Goal: Task Accomplishment & Management: Use online tool/utility

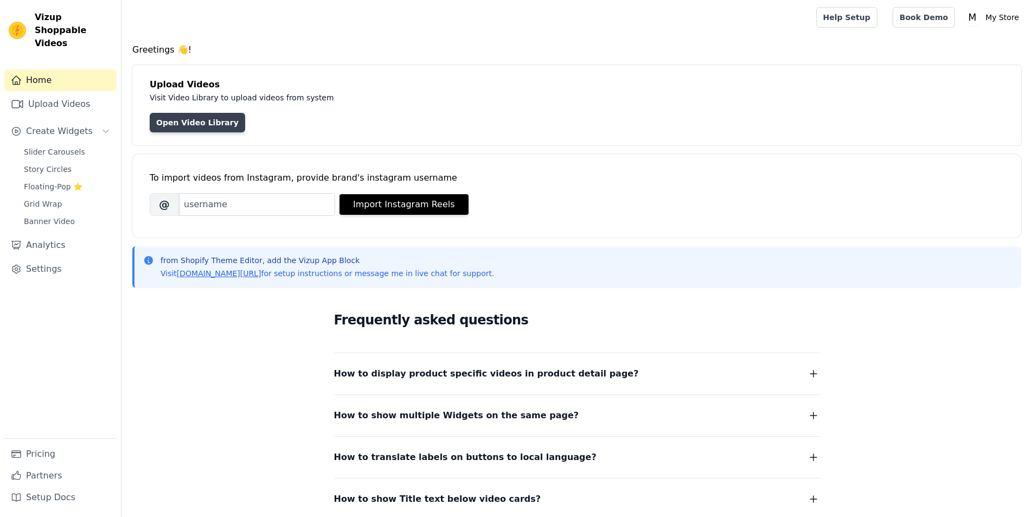
click at [197, 123] on link "Open Video Library" at bounding box center [197, 123] width 95 height 20
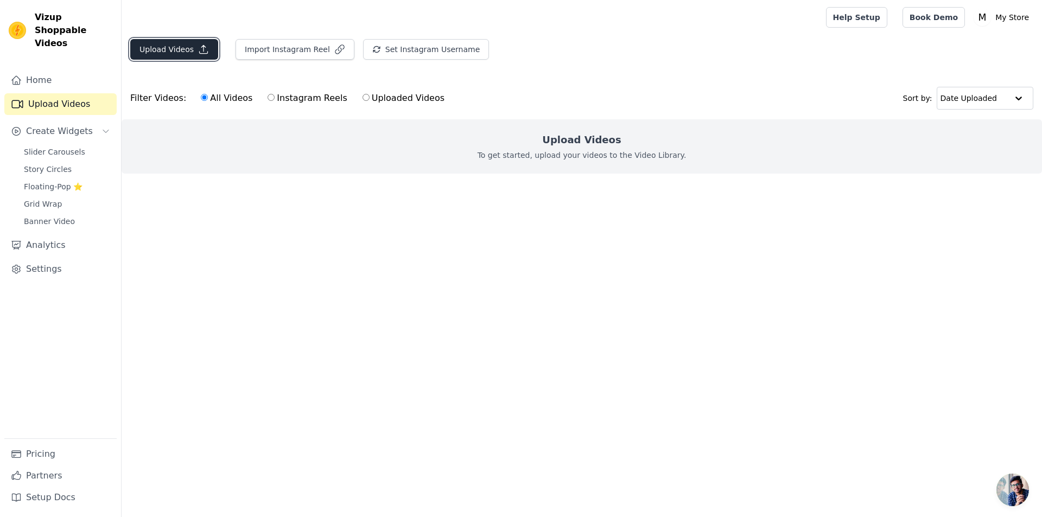
click at [198, 49] on icon "button" at bounding box center [203, 49] width 11 height 11
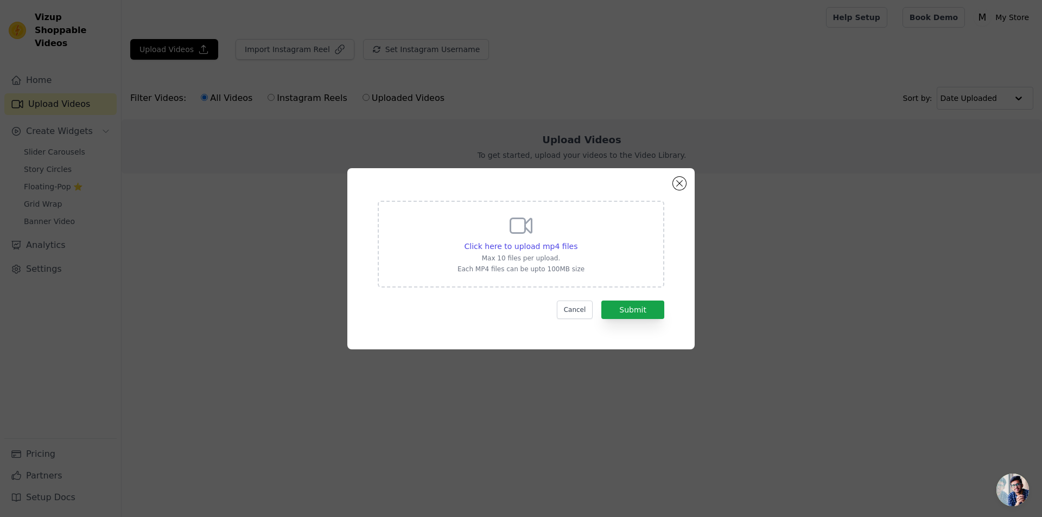
click at [558, 256] on p "Max 10 files per upload." at bounding box center [520, 258] width 127 height 9
click at [577, 241] on input "Click here to upload mp4 files Max 10 files per upload. Each MP4 files can be u…" at bounding box center [577, 240] width 1 height 1
type input "C:\fakepath\IMG_1276.MOV"
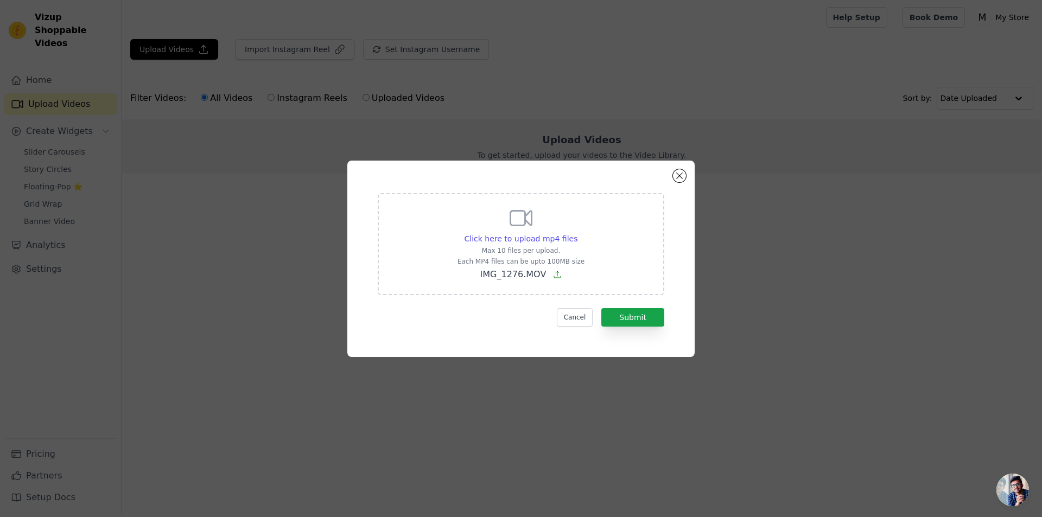
click at [549, 277] on p "IMG_1276.MOV" at bounding box center [520, 274] width 127 height 13
click at [577, 233] on input "Click here to upload mp4 files Max 10 files per upload. Each MP4 files can be u…" at bounding box center [577, 233] width 1 height 1
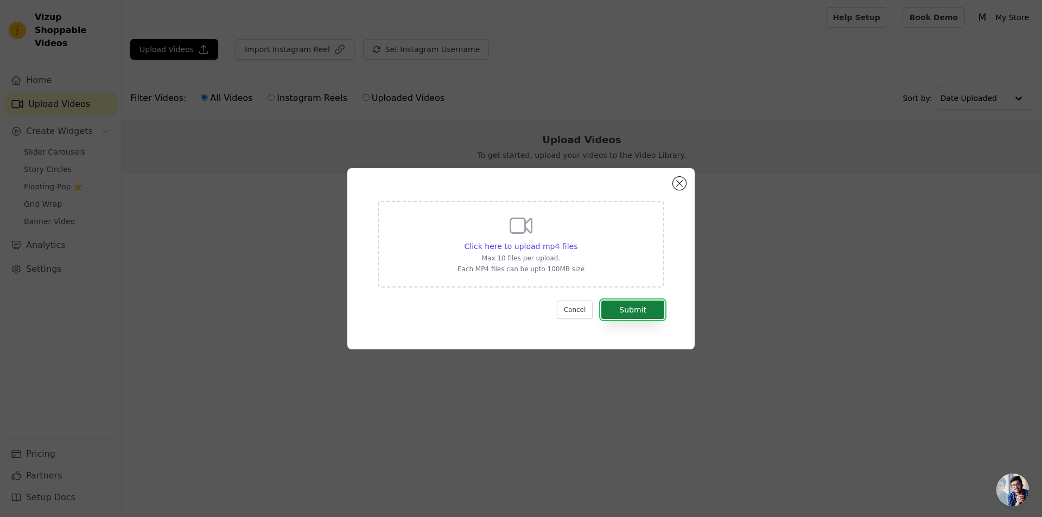
click at [633, 309] on button "Submit" at bounding box center [632, 310] width 63 height 18
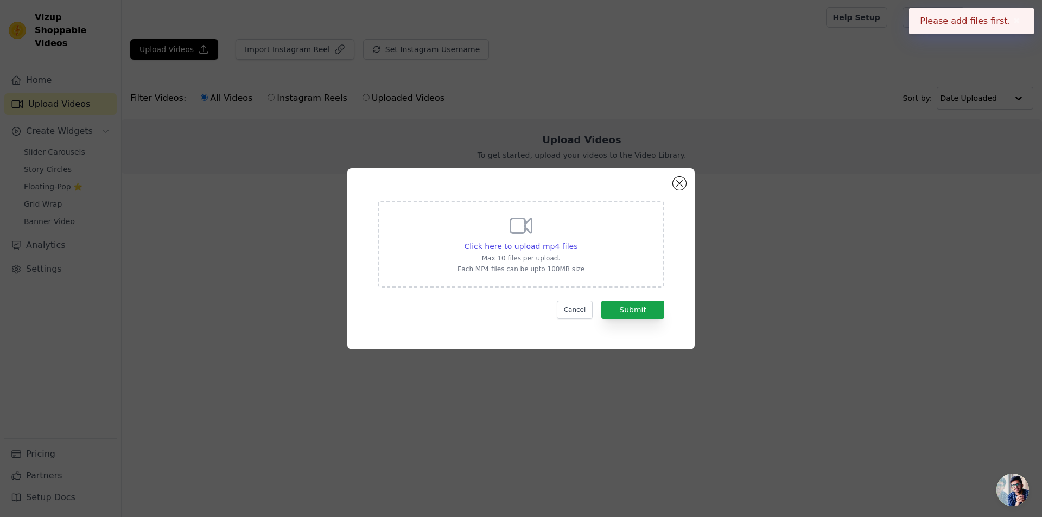
click at [499, 259] on p "Max 10 files per upload." at bounding box center [520, 258] width 127 height 9
click at [577, 241] on input "Click here to upload mp4 files Max 10 files per upload. Each MP4 files can be u…" at bounding box center [577, 240] width 1 height 1
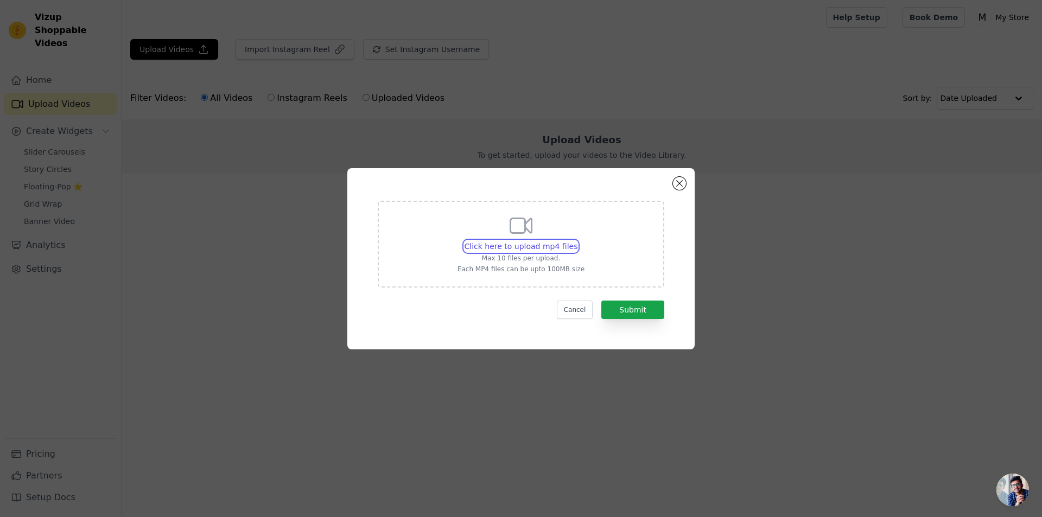
type input "C:\fakepath\lv_0_20241104161840.mp4"
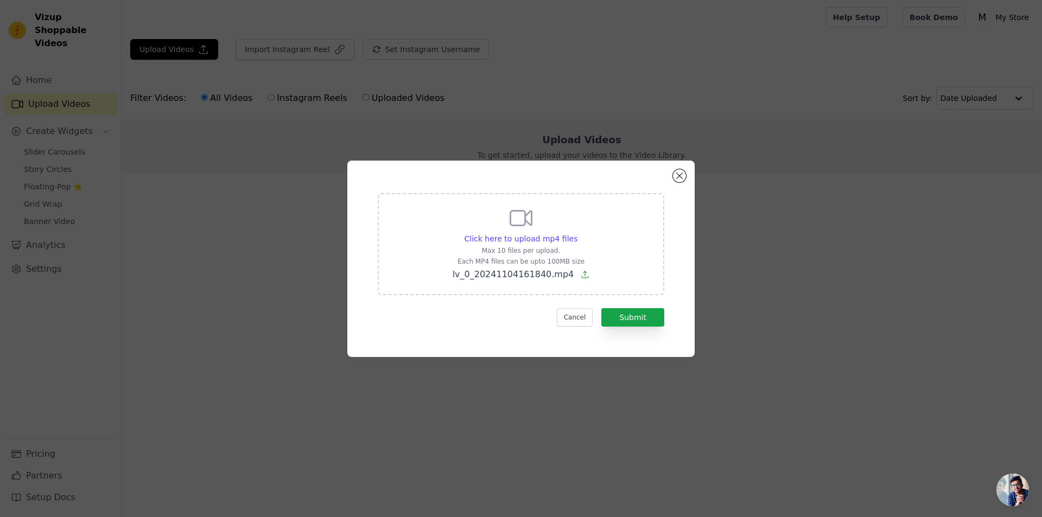
click at [580, 277] on icon at bounding box center [584, 274] width 9 height 9
click at [577, 233] on input "Click here to upload mp4 files Max 10 files per upload. Each MP4 files can be u…" at bounding box center [577, 233] width 1 height 1
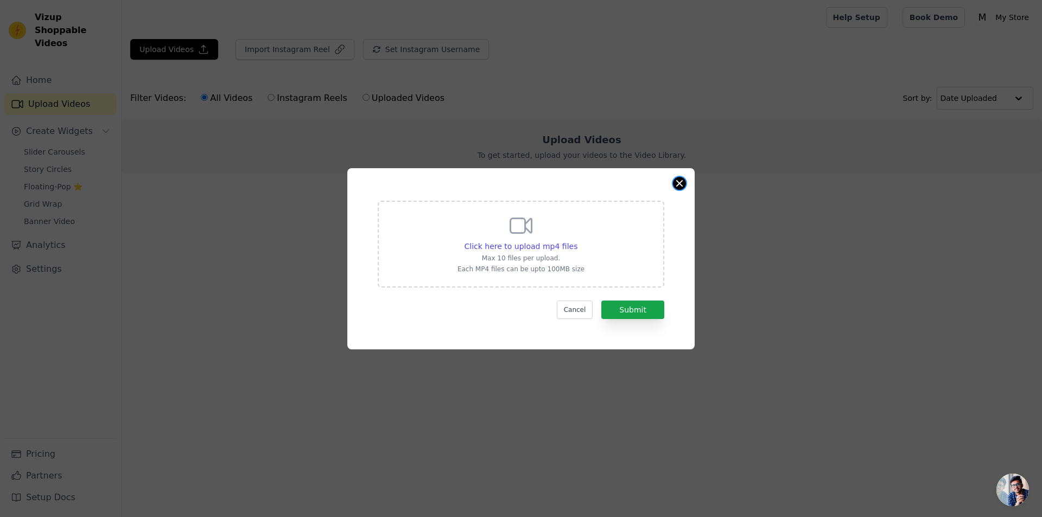
click at [678, 184] on button "Close modal" at bounding box center [679, 183] width 13 height 13
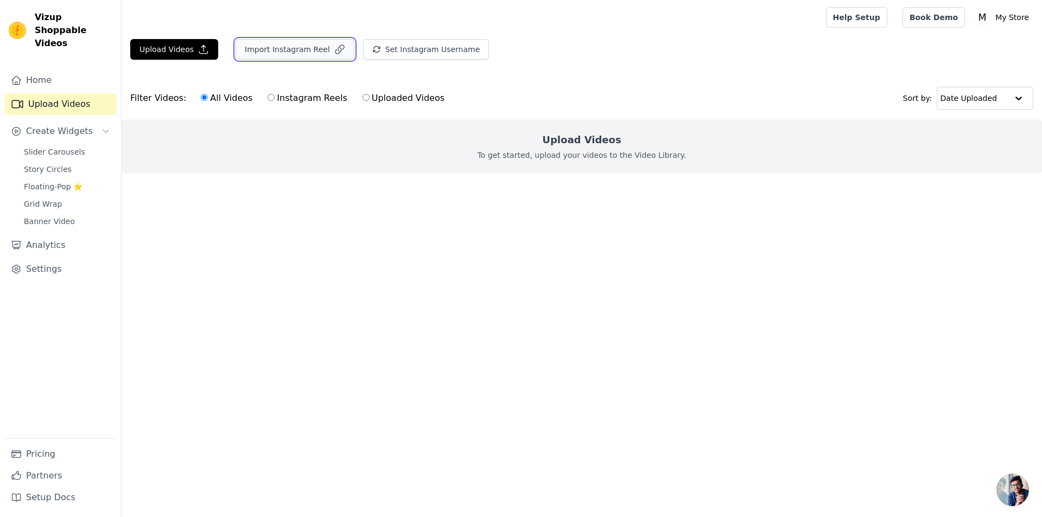
click at [288, 52] on button "Import Instagram Reel" at bounding box center [294, 49] width 119 height 21
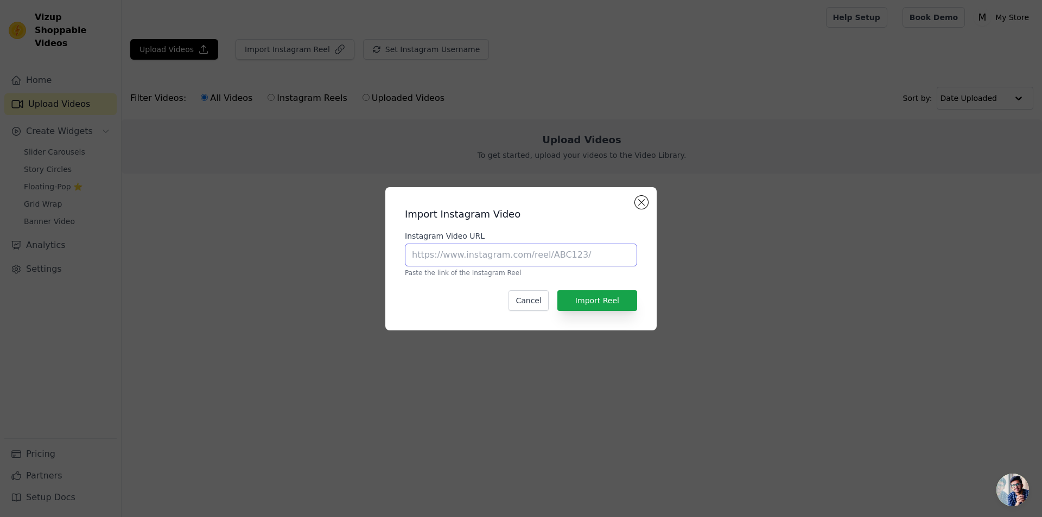
click at [508, 258] on input "Instagram Video URL" at bounding box center [521, 255] width 232 height 23
paste input "[URL][DOMAIN_NAME]"
type input "[URL][DOMAIN_NAME]"
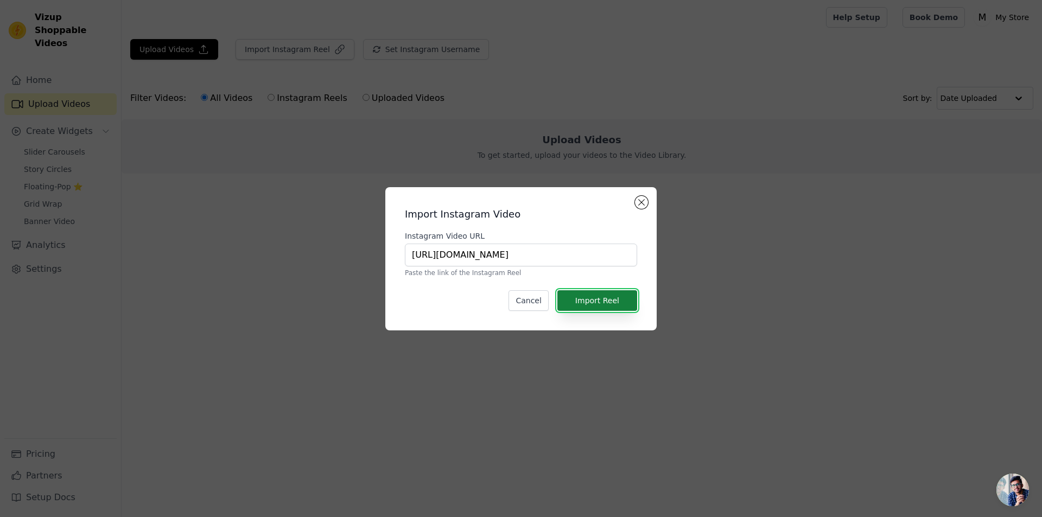
click at [598, 299] on button "Import Reel" at bounding box center [597, 300] width 80 height 21
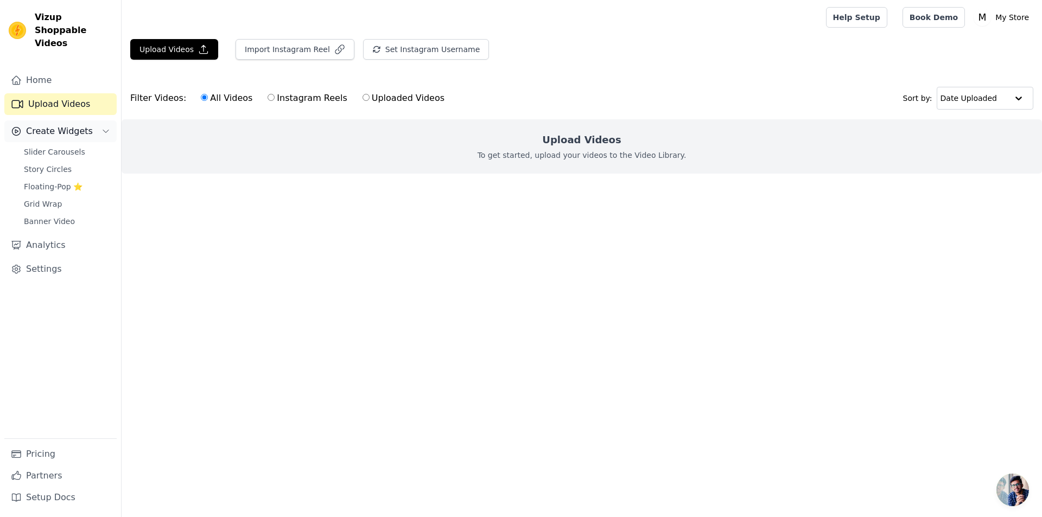
click at [62, 125] on span "Create Widgets" at bounding box center [59, 131] width 67 height 13
click at [68, 125] on span "Create Widgets" at bounding box center [59, 131] width 67 height 13
click at [59, 146] on span "Slider Carousels" at bounding box center [54, 151] width 61 height 11
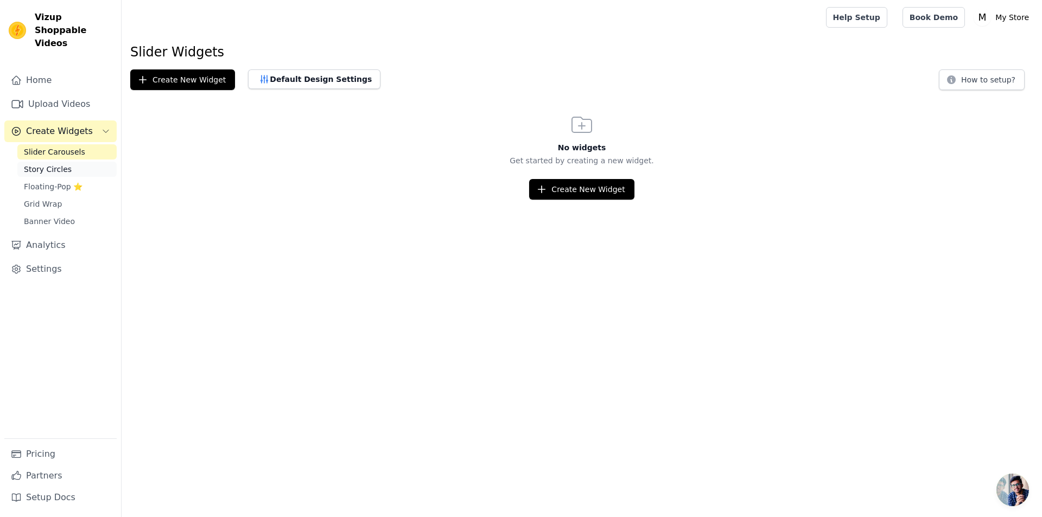
click at [54, 164] on span "Story Circles" at bounding box center [48, 169] width 48 height 11
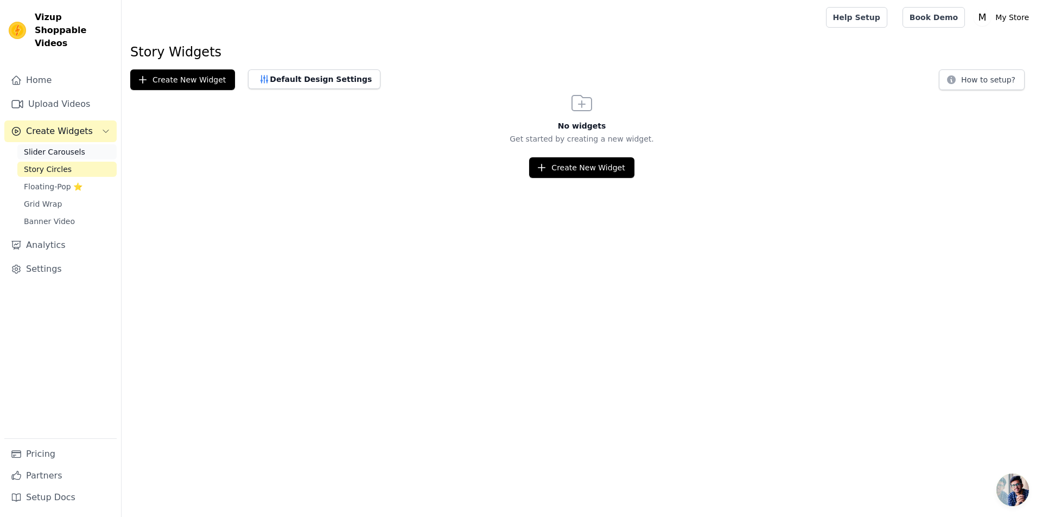
click at [68, 145] on link "Slider Carousels" at bounding box center [66, 151] width 99 height 15
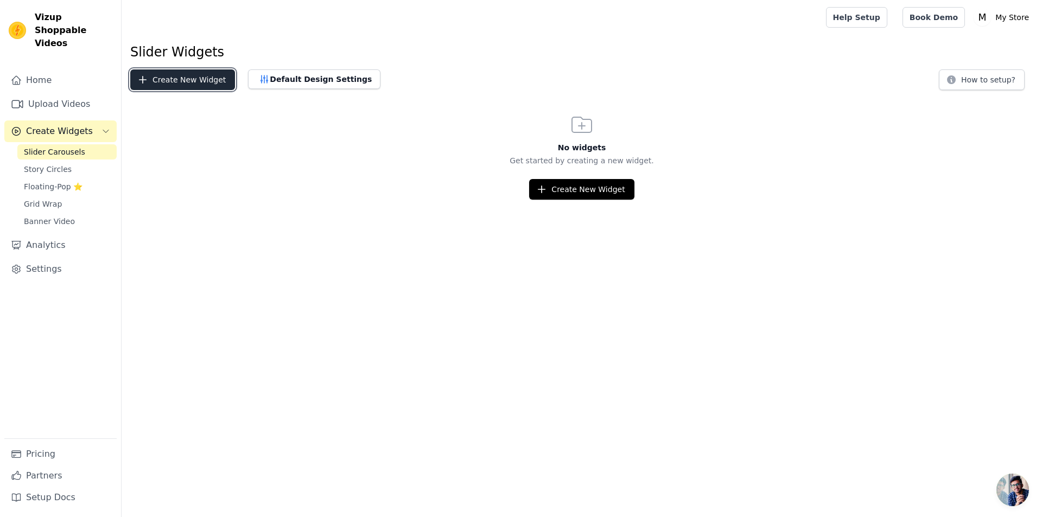
click at [189, 84] on button "Create New Widget" at bounding box center [182, 79] width 105 height 21
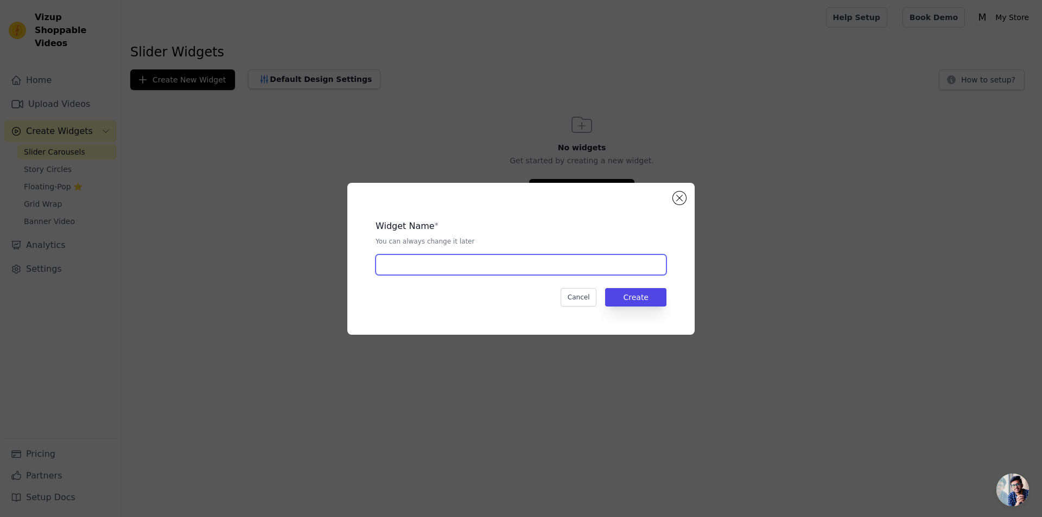
click at [537, 264] on input "text" at bounding box center [520, 264] width 291 height 21
type input "test"
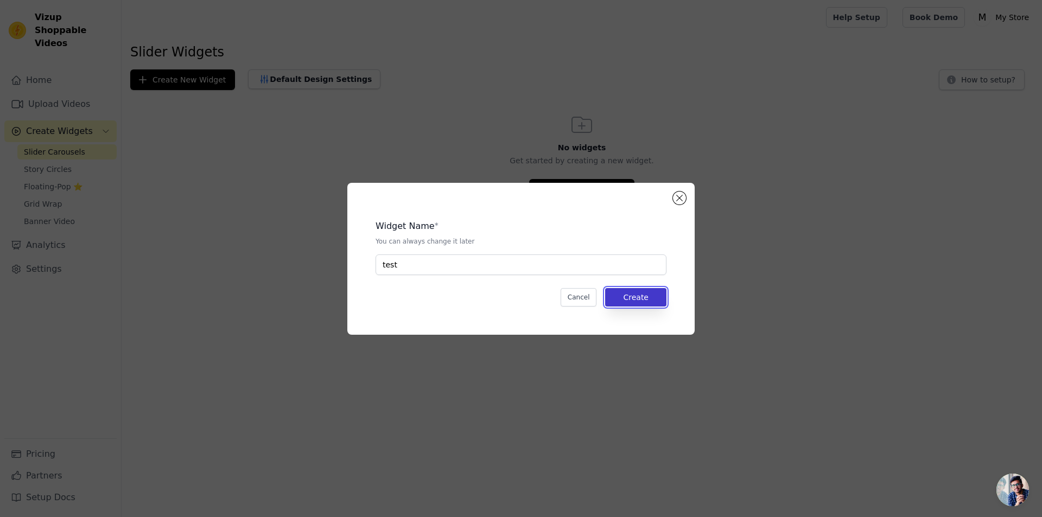
click at [650, 292] on button "Create" at bounding box center [635, 297] width 61 height 18
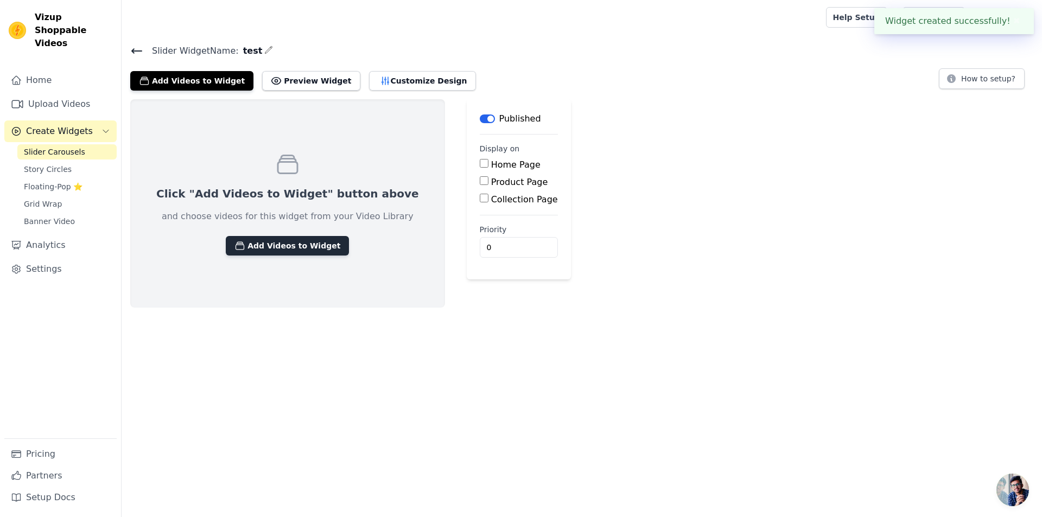
click at [272, 244] on button "Add Videos to Widget" at bounding box center [287, 246] width 123 height 20
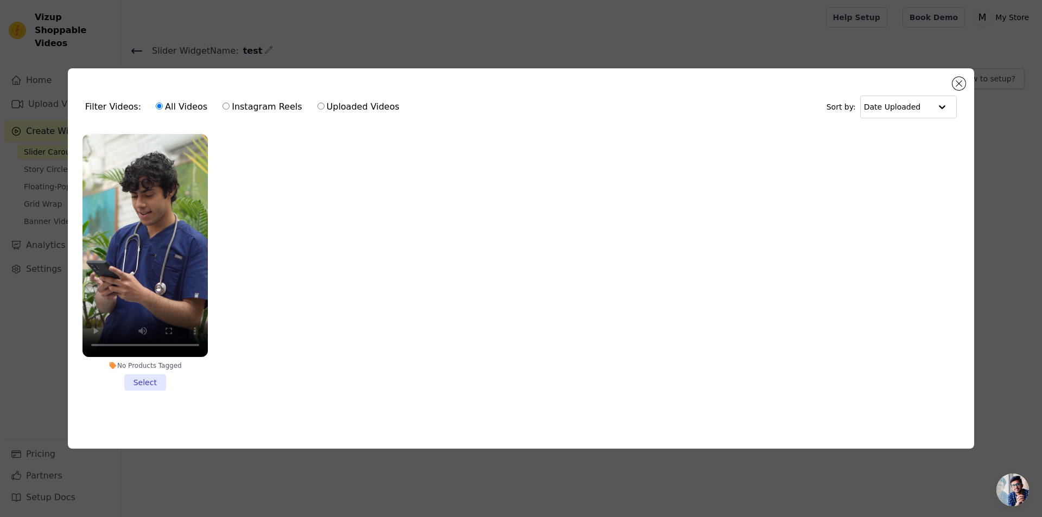
click at [142, 379] on li "No Products Tagged Select" at bounding box center [144, 262] width 125 height 257
click at [0, 0] on input "No Products Tagged Select" at bounding box center [0, 0] width 0 height 0
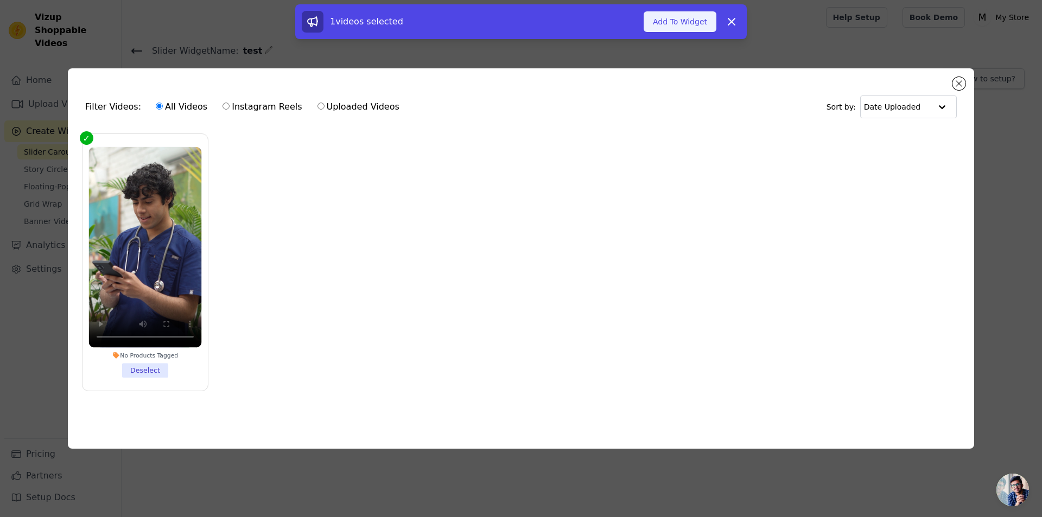
click at [688, 23] on button "Add To Widget" at bounding box center [679, 21] width 73 height 21
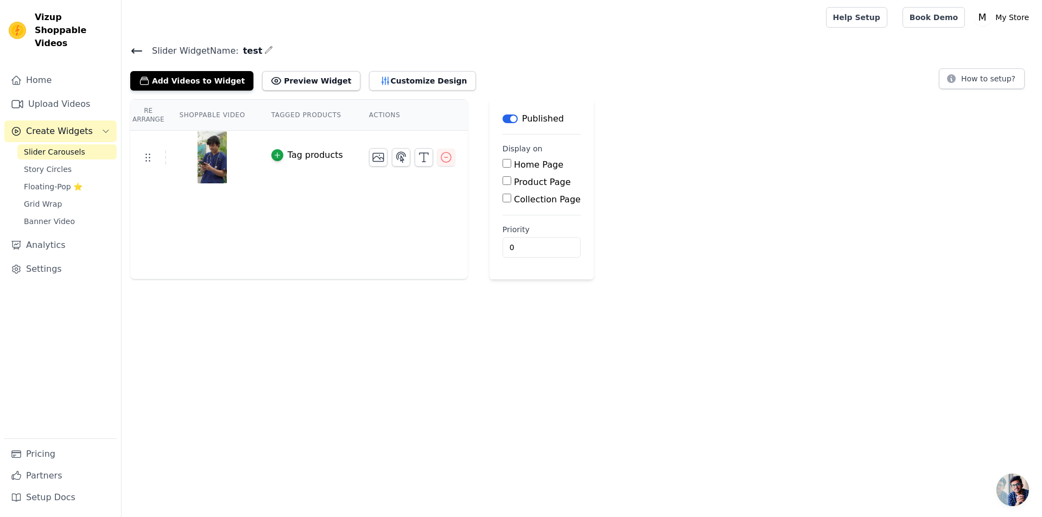
click at [502, 165] on input "Home Page" at bounding box center [506, 163] width 9 height 9
checkbox input "true"
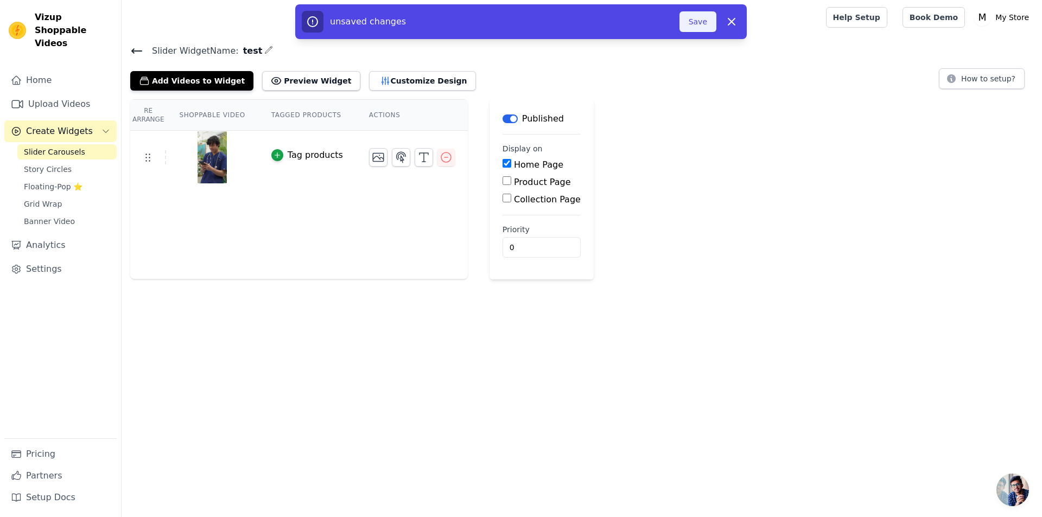
click at [690, 25] on button "Save" at bounding box center [697, 21] width 37 height 21
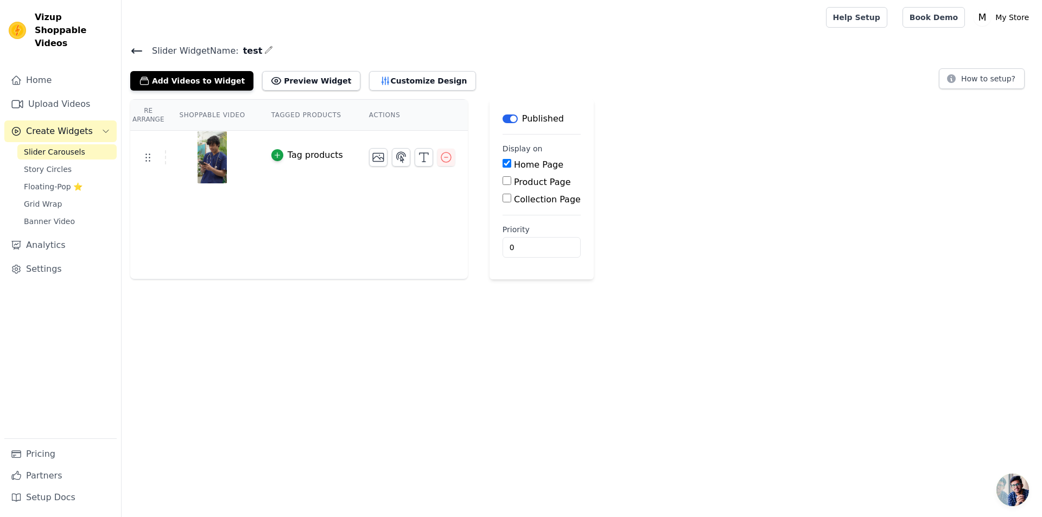
click at [202, 162] on img at bounding box center [212, 157] width 30 height 52
click at [291, 156] on div "Tag products" at bounding box center [315, 155] width 55 height 13
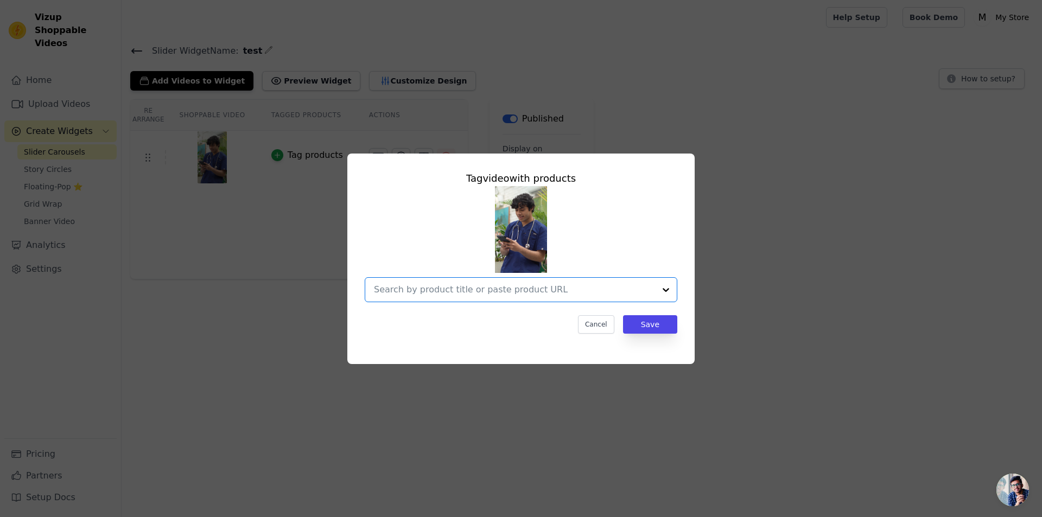
click at [542, 289] on input "text" at bounding box center [514, 289] width 281 height 13
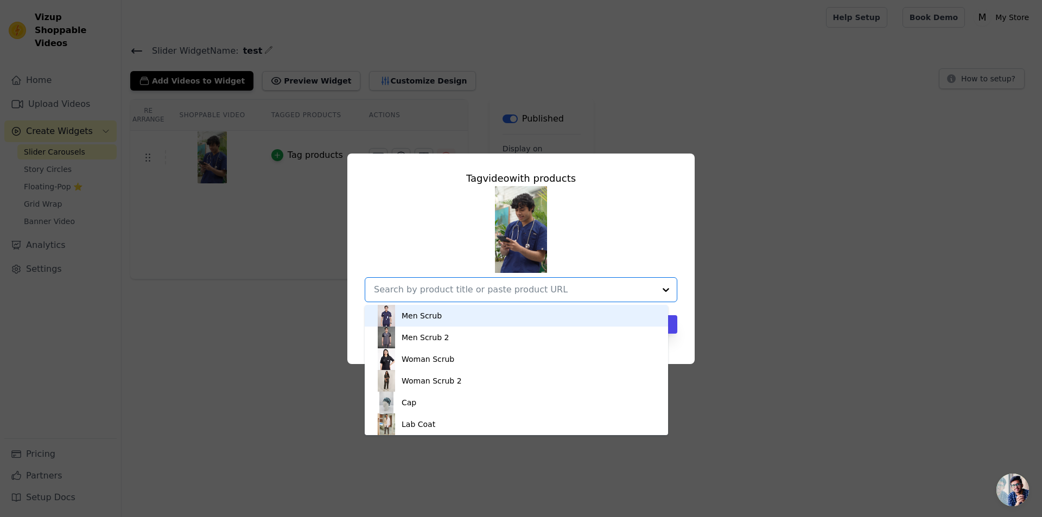
click at [430, 318] on div "Men Scrub" at bounding box center [421, 315] width 40 height 11
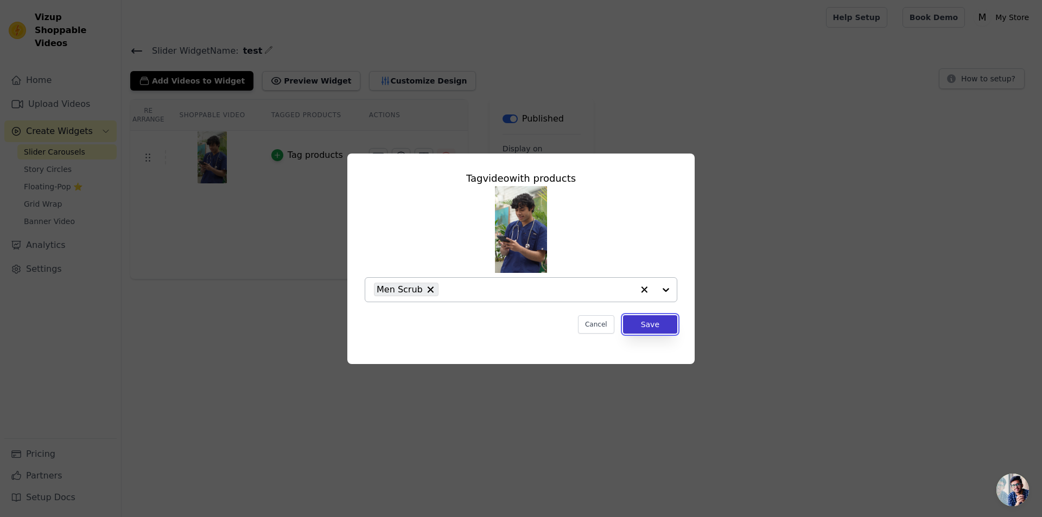
click at [652, 329] on button "Save" at bounding box center [650, 324] width 54 height 18
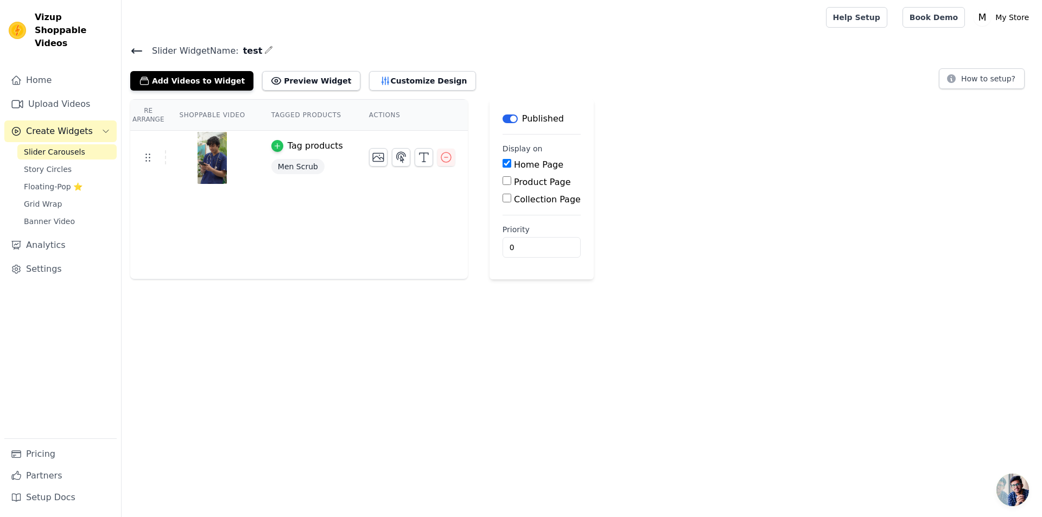
click at [275, 147] on div "button" at bounding box center [277, 146] width 12 height 12
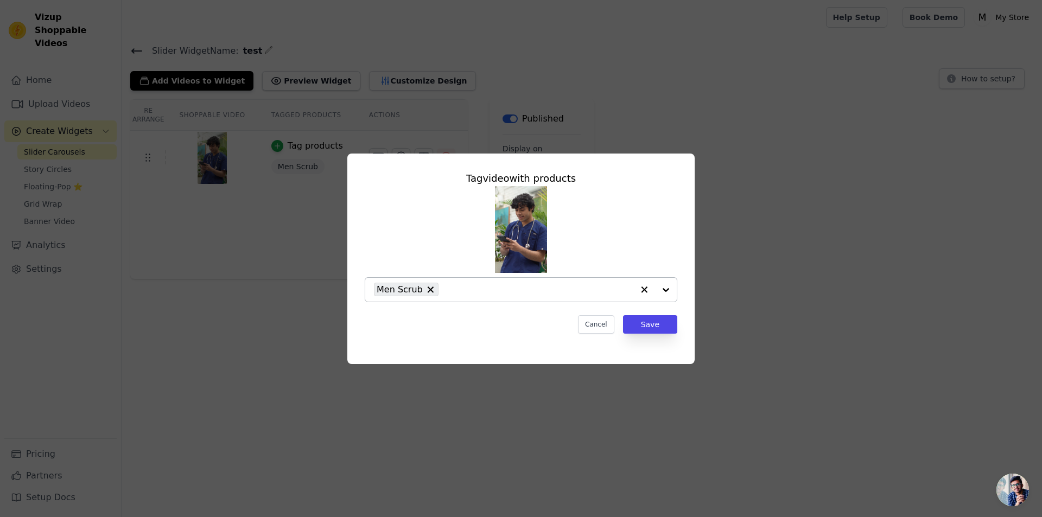
click at [666, 288] on div at bounding box center [654, 290] width 43 height 24
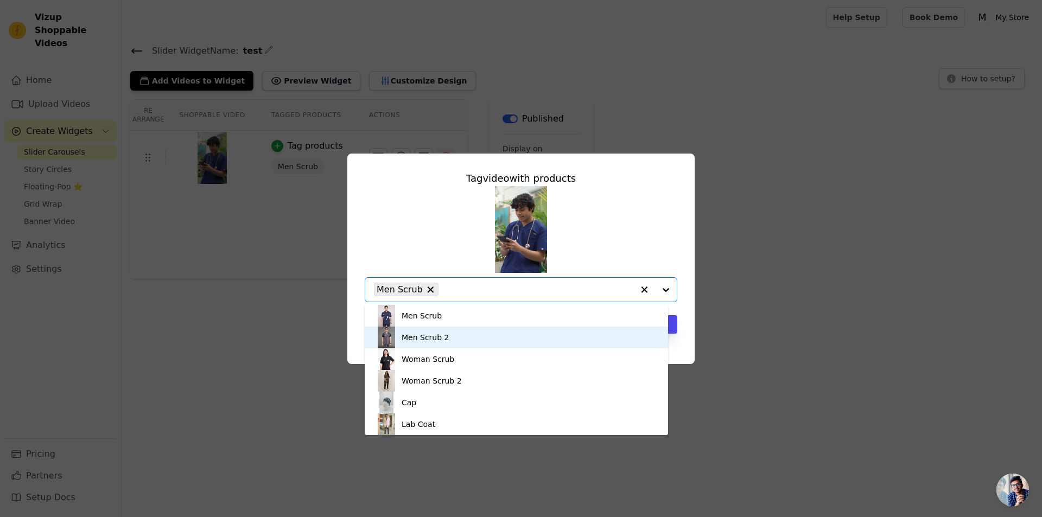
click at [433, 337] on div "Men Scrub 2" at bounding box center [424, 337] width 47 height 11
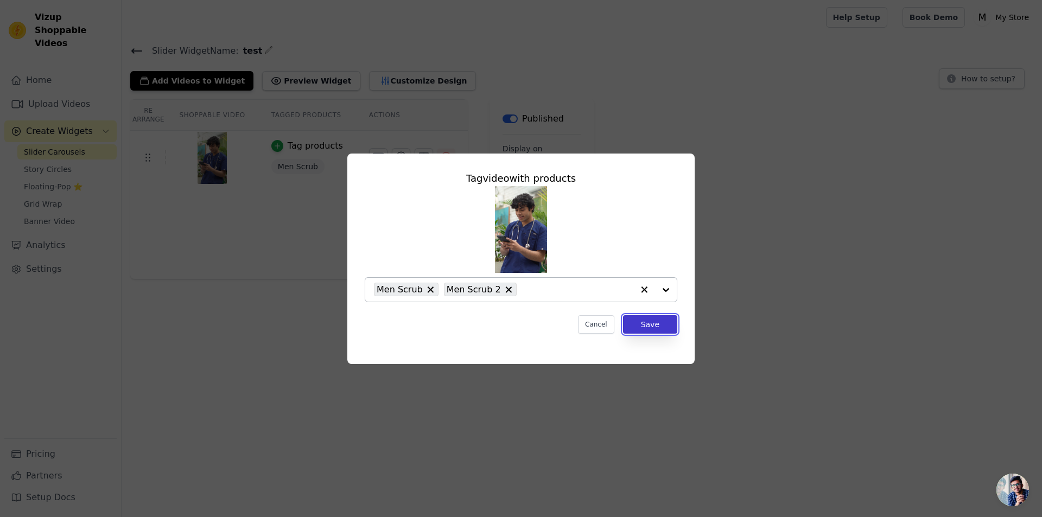
click at [659, 324] on button "Save" at bounding box center [650, 324] width 54 height 18
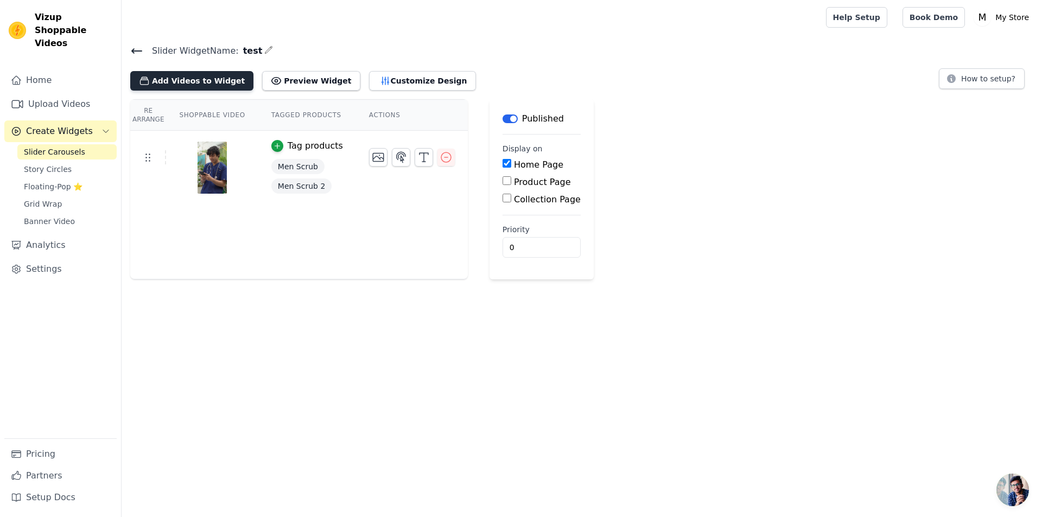
click at [182, 80] on button "Add Videos to Widget" at bounding box center [191, 81] width 123 height 20
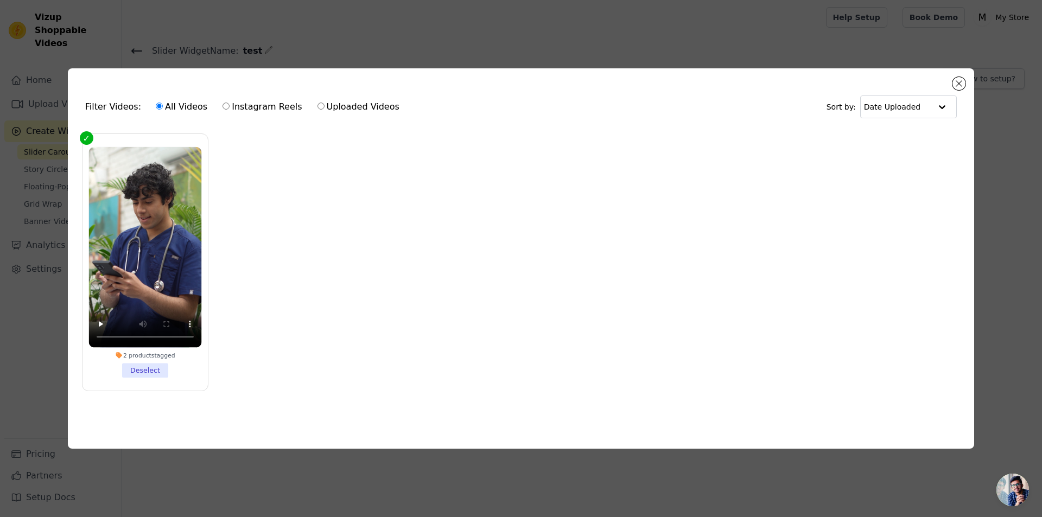
click at [960, 73] on div "Filter Videos: All Videos Instagram Reels Uploaded Videos Sort by: Date Uploade…" at bounding box center [521, 258] width 906 height 380
click at [958, 81] on button "Close modal" at bounding box center [958, 83] width 13 height 13
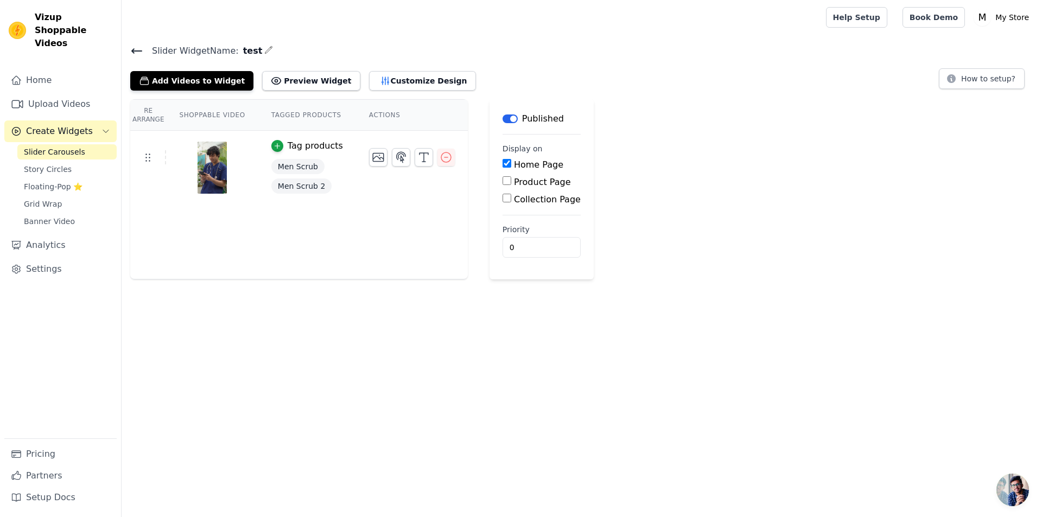
click at [139, 50] on icon at bounding box center [137, 51] width 10 height 4
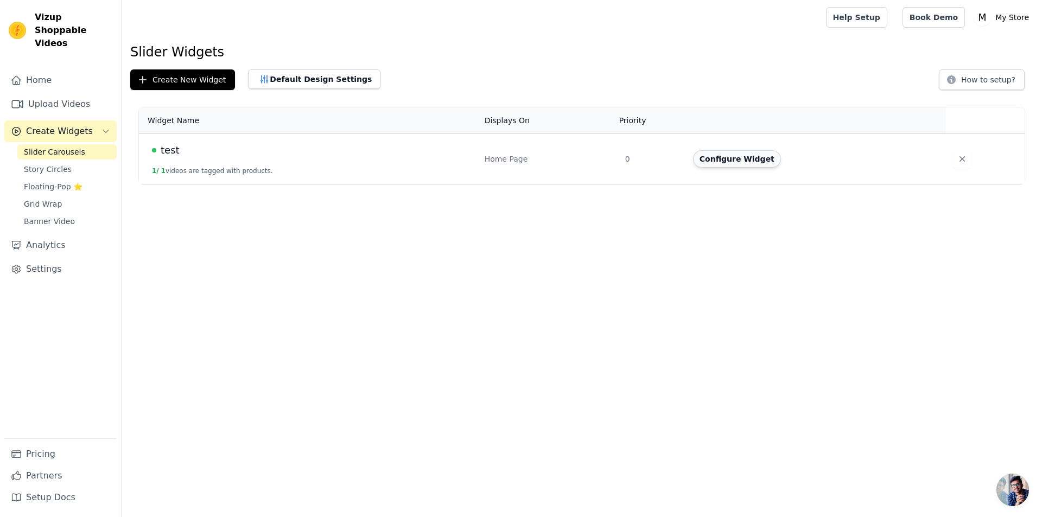
click at [735, 157] on button "Configure Widget" at bounding box center [737, 158] width 88 height 17
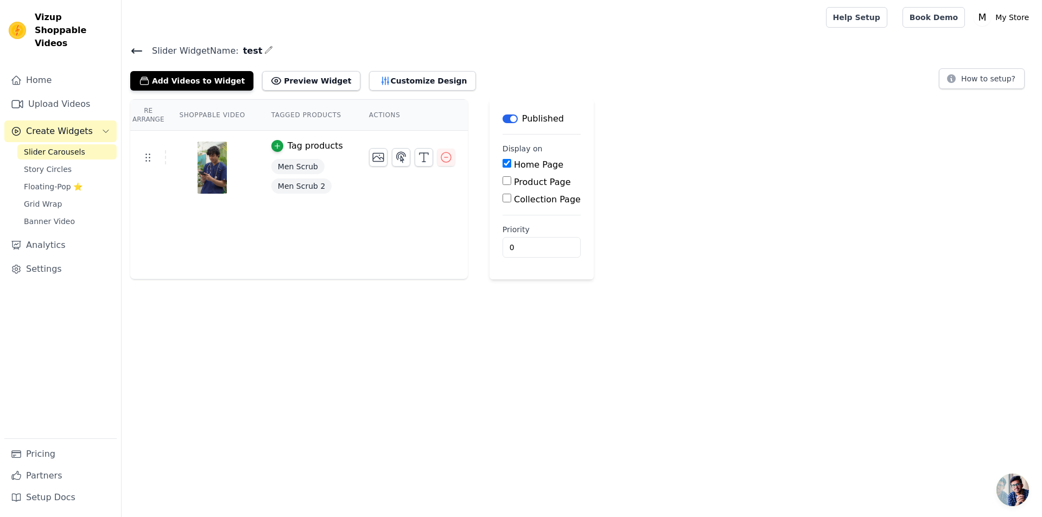
click at [502, 181] on input "Product Page" at bounding box center [506, 180] width 9 height 9
checkbox input "true"
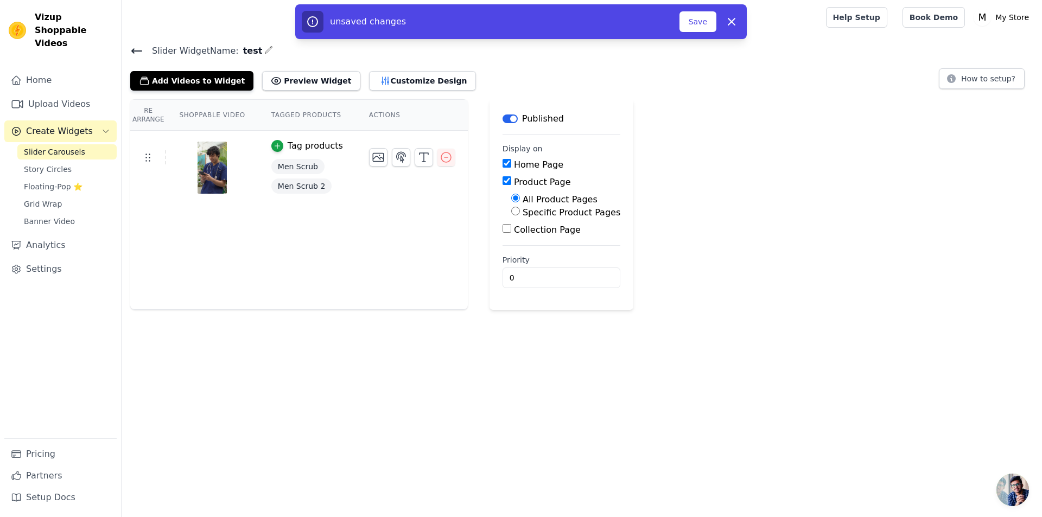
click at [511, 209] on input "Specific Product Pages" at bounding box center [515, 211] width 9 height 9
radio input "true"
click at [512, 239] on button "Select Products" at bounding box center [547, 237] width 73 height 18
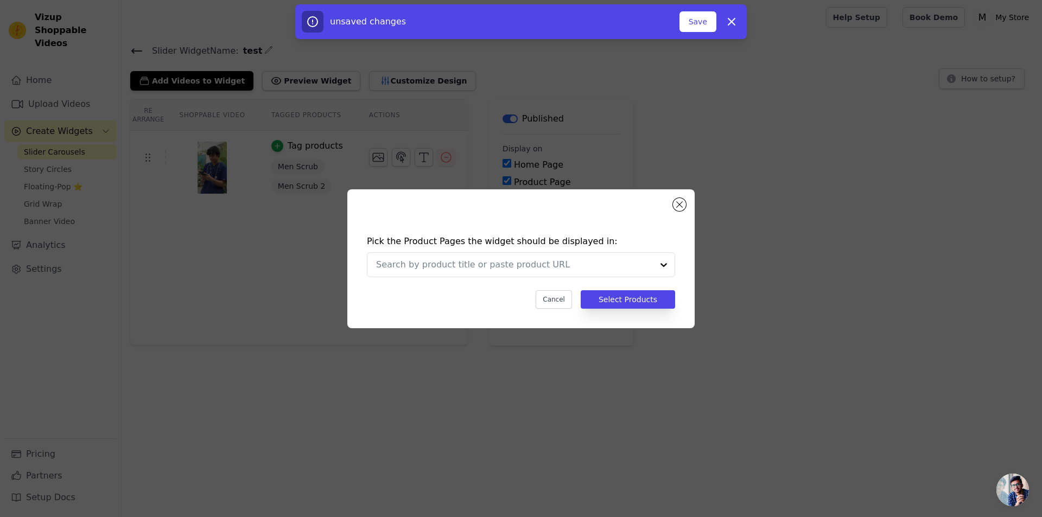
click at [690, 203] on div "Pick the Product Pages the widget should be displayed in: Cancel Select Products" at bounding box center [520, 258] width 347 height 139
click at [679, 206] on button "Close modal" at bounding box center [679, 204] width 13 height 13
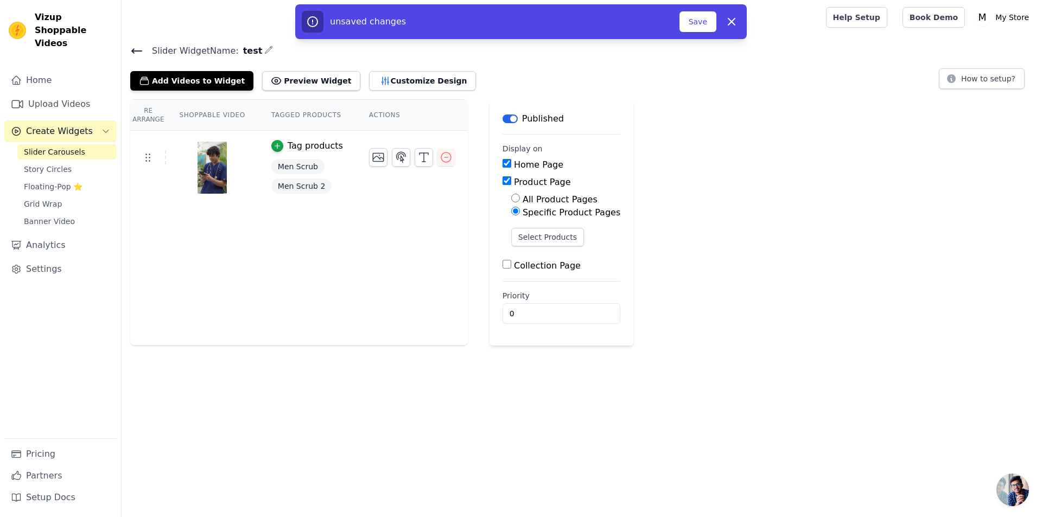
click at [502, 163] on input "Home Page" at bounding box center [506, 163] width 9 height 9
checkbox input "false"
click at [502, 260] on div "Collection Page" at bounding box center [561, 265] width 118 height 13
click at [502, 263] on div "Collection Page" at bounding box center [561, 265] width 118 height 13
click at [522, 242] on button "Select Products" at bounding box center [547, 237] width 73 height 18
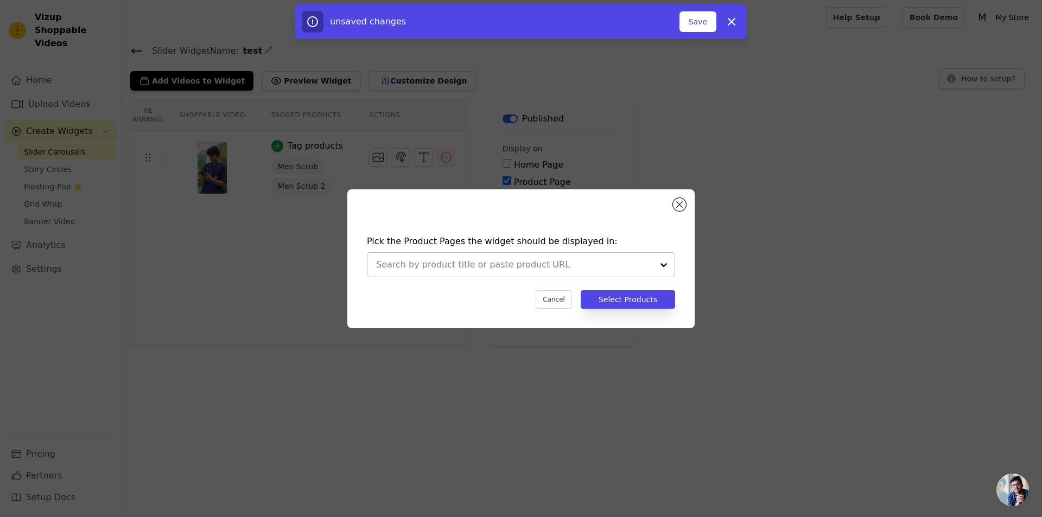
click at [668, 268] on div at bounding box center [664, 265] width 22 height 24
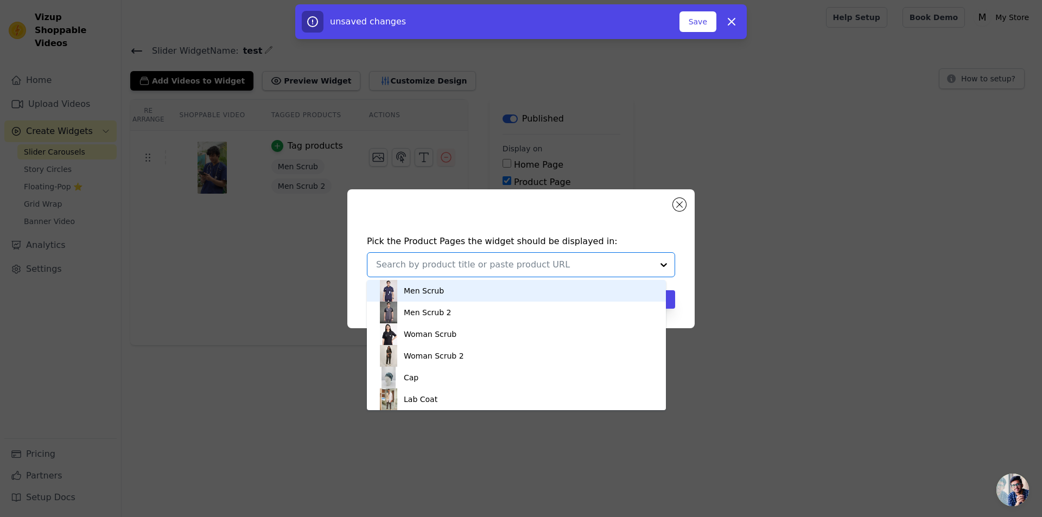
click at [439, 290] on div "Men Scrub" at bounding box center [424, 290] width 40 height 11
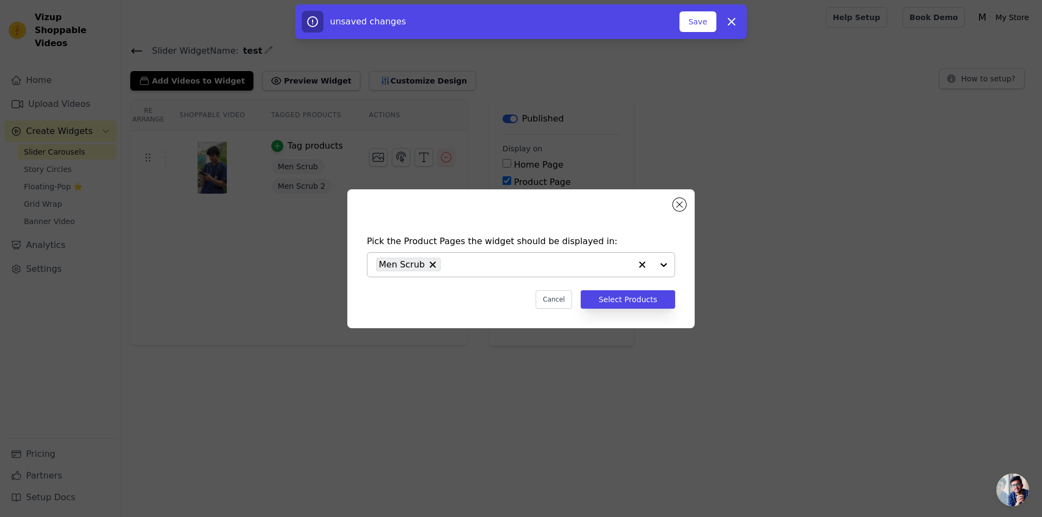
click at [665, 266] on div at bounding box center [652, 265] width 43 height 24
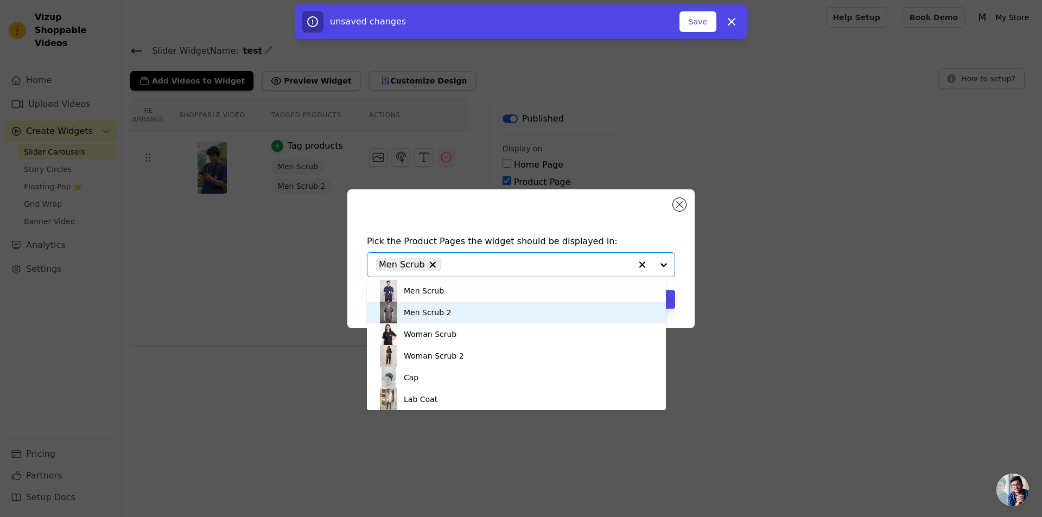
click at [451, 306] on div "Men Scrub 2" at bounding box center [516, 313] width 277 height 22
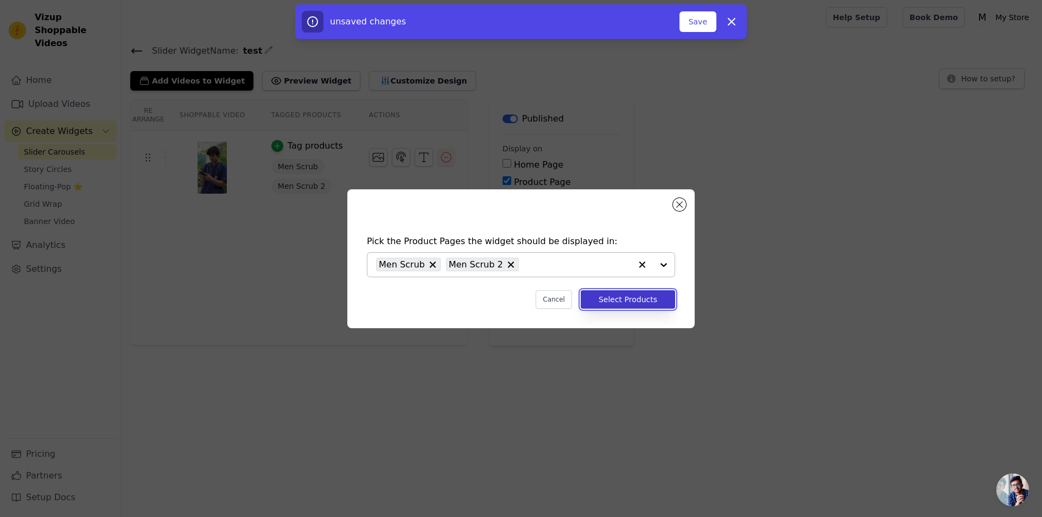
click at [629, 301] on button "Select Products" at bounding box center [627, 299] width 94 height 18
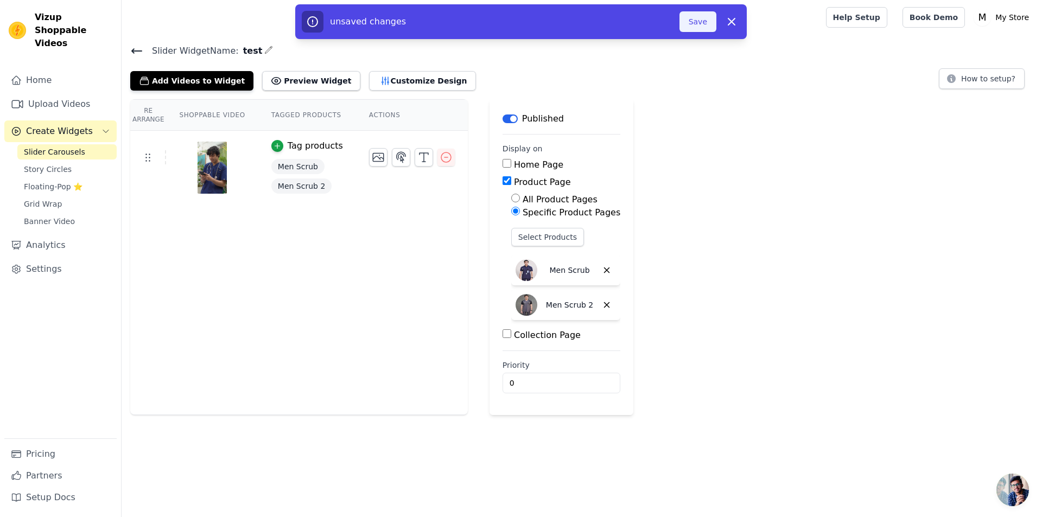
click at [688, 24] on button "Save" at bounding box center [697, 21] width 37 height 21
click at [694, 26] on button "Save" at bounding box center [697, 21] width 37 height 21
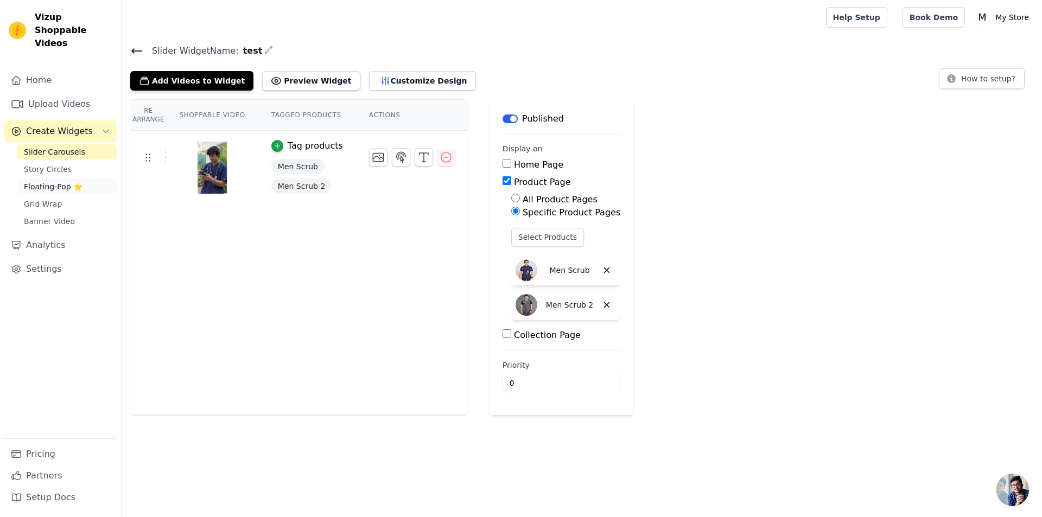
click at [59, 181] on span "Floating-Pop ⭐" at bounding box center [53, 186] width 59 height 11
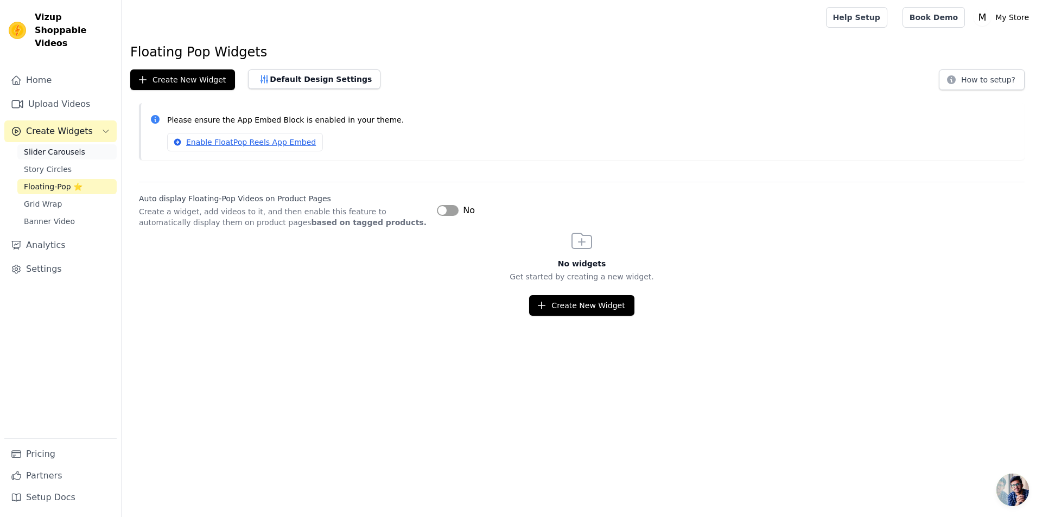
click at [63, 146] on span "Slider Carousels" at bounding box center [54, 151] width 61 height 11
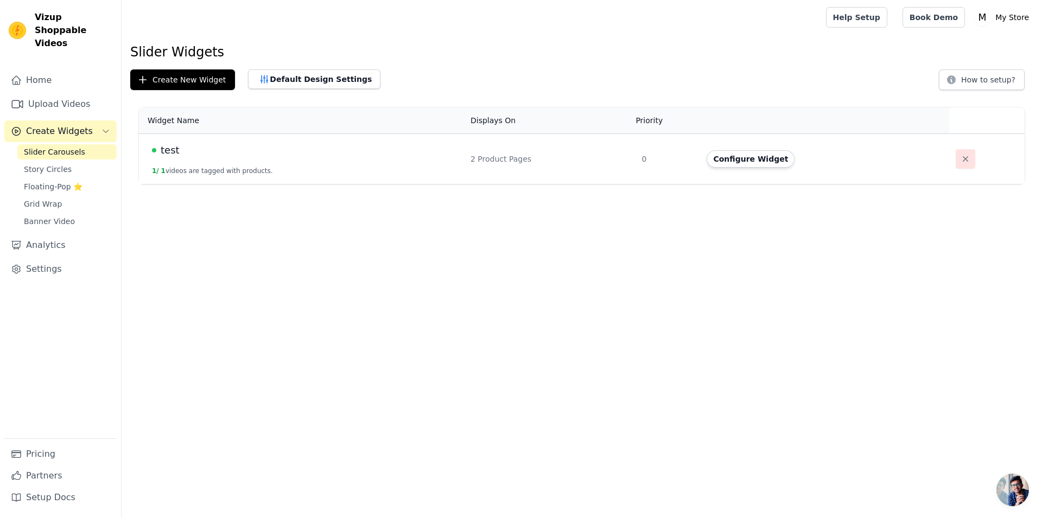
click at [960, 160] on icon "button" at bounding box center [965, 159] width 11 height 11
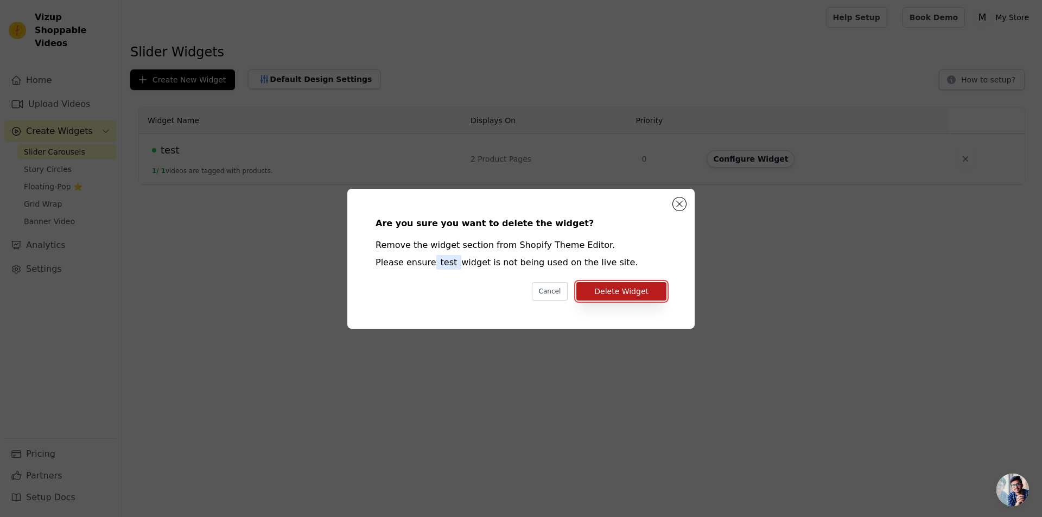
click at [609, 293] on button "Delete Widget" at bounding box center [621, 291] width 90 height 18
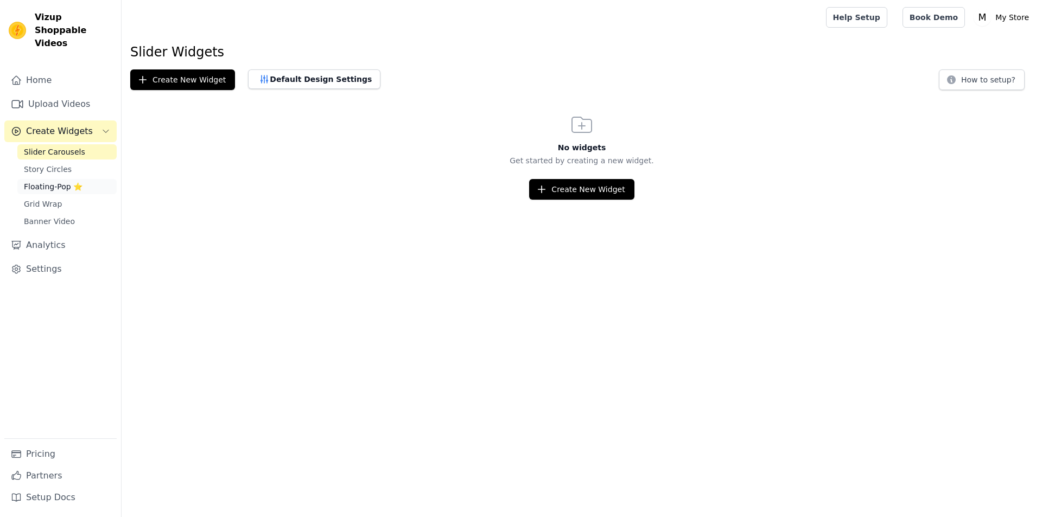
click at [59, 181] on span "Floating-Pop ⭐" at bounding box center [53, 186] width 59 height 11
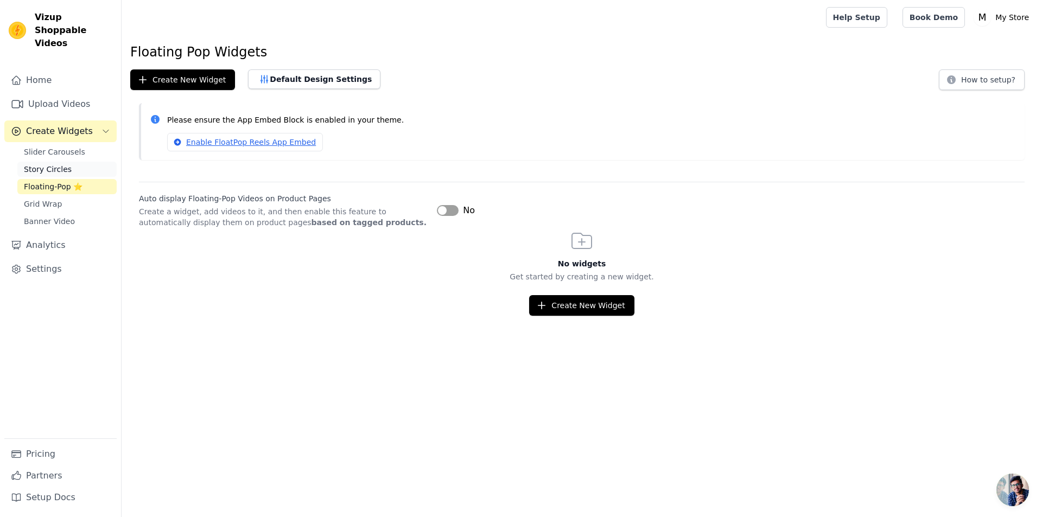
click at [59, 164] on span "Story Circles" at bounding box center [48, 169] width 48 height 11
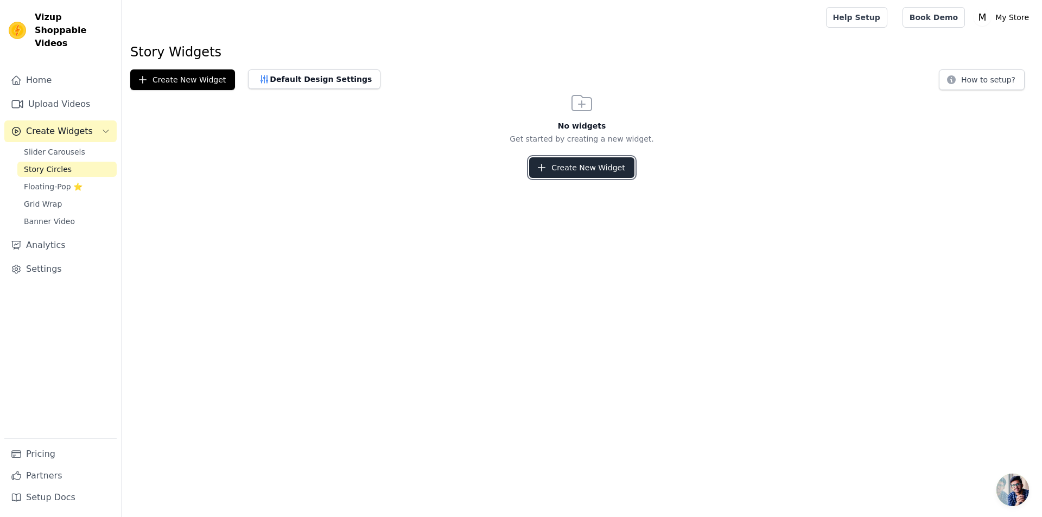
click at [551, 169] on button "Create New Widget" at bounding box center [581, 167] width 105 height 21
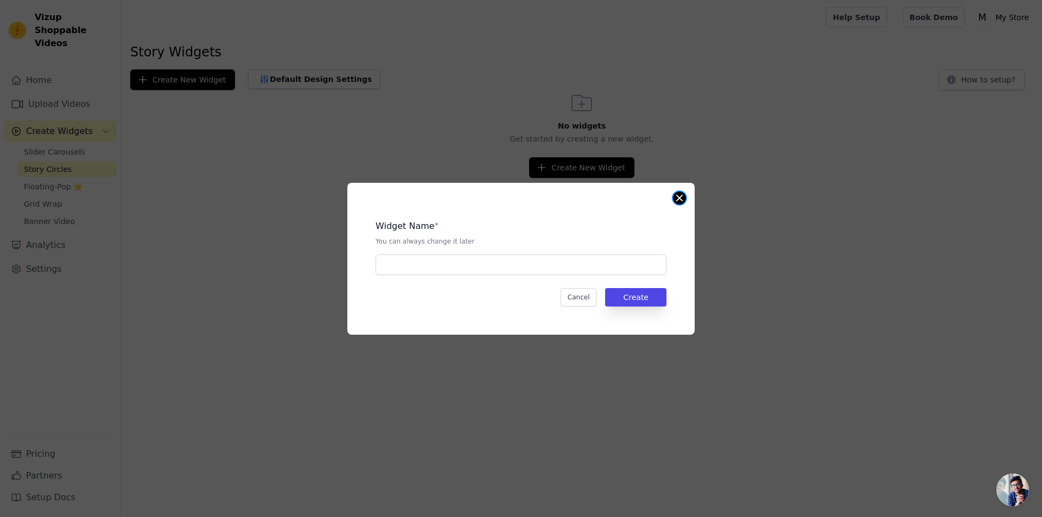
click at [679, 197] on button "Close modal" at bounding box center [679, 197] width 13 height 13
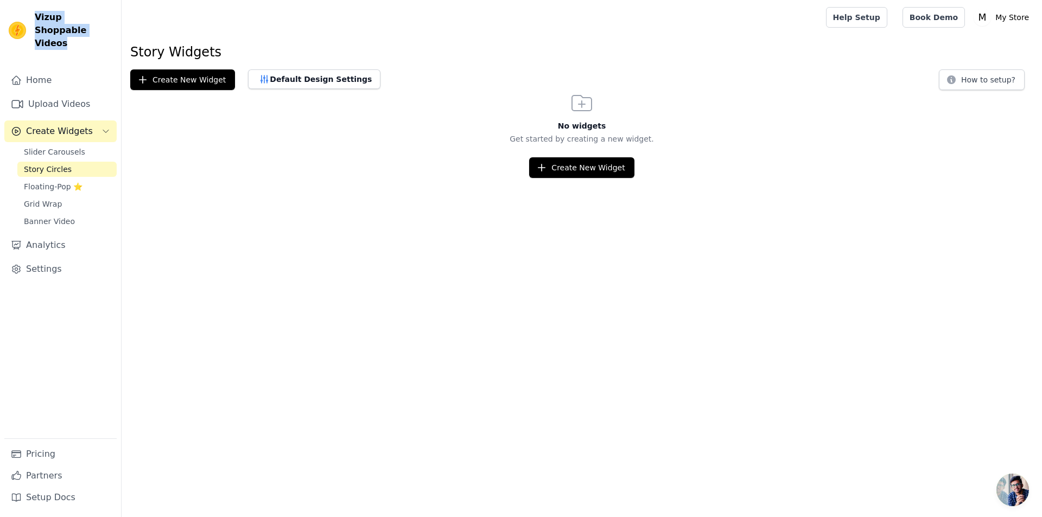
drag, startPoint x: 35, startPoint y: 20, endPoint x: 93, endPoint y: 33, distance: 59.0
click at [93, 33] on span "Vizup Shoppable Videos" at bounding box center [74, 30] width 78 height 39
